Goal: Check status

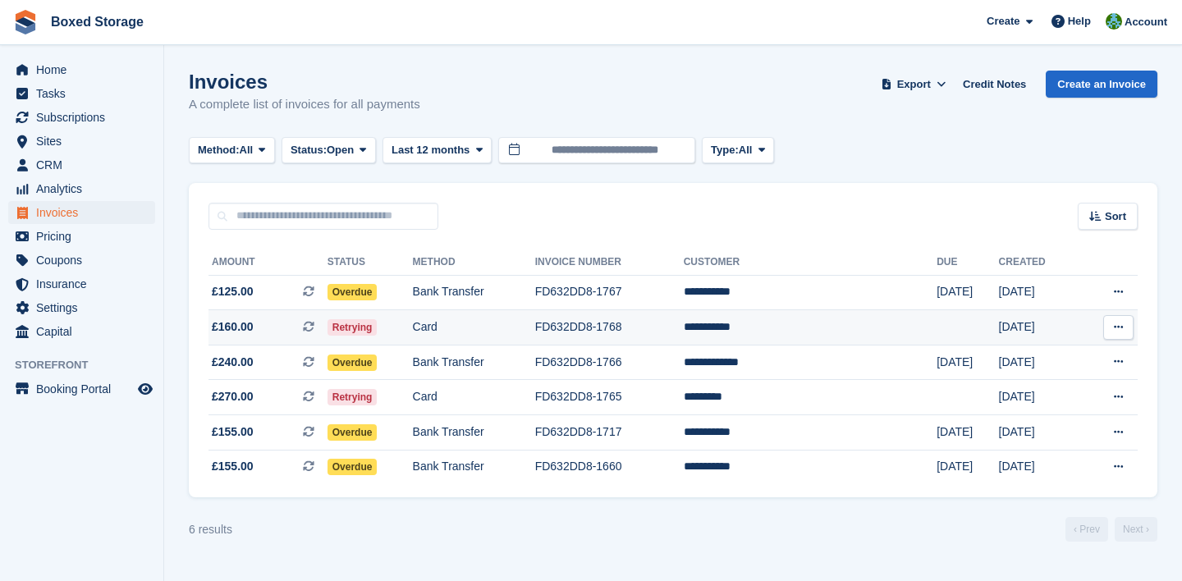
click at [684, 322] on td "FD632DD8-1768" at bounding box center [609, 327] width 149 height 35
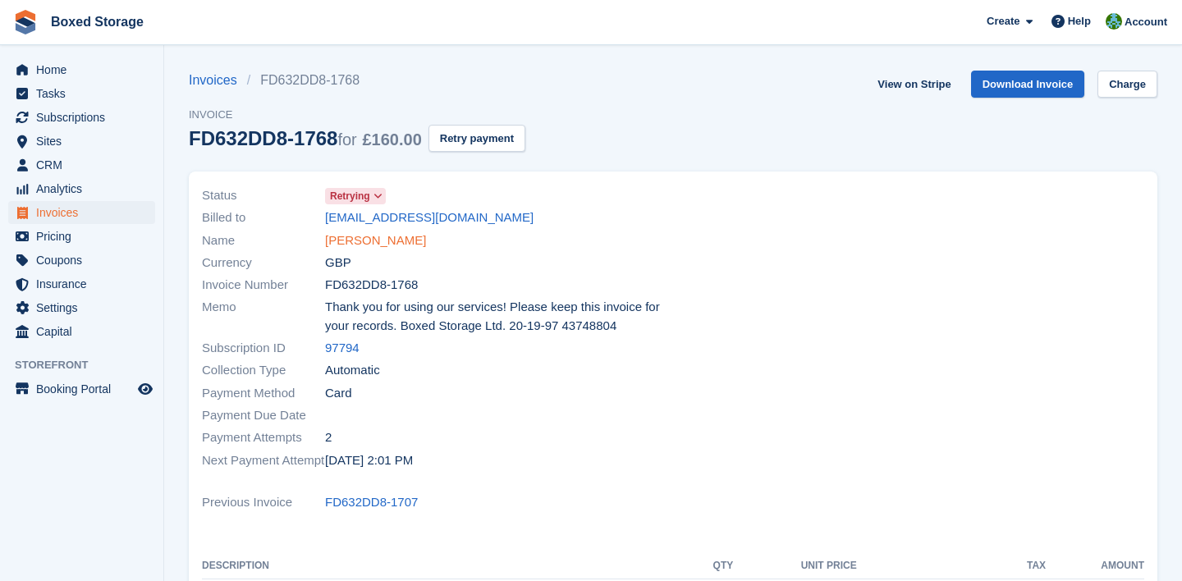
click at [406, 248] on link "[PERSON_NAME]" at bounding box center [375, 240] width 101 height 19
